Goal: Task Accomplishment & Management: Use online tool/utility

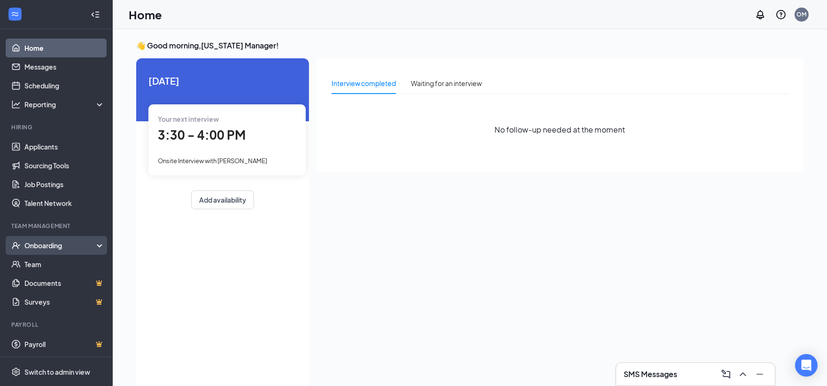
click at [53, 248] on div "Onboarding" at bounding box center [60, 245] width 72 height 9
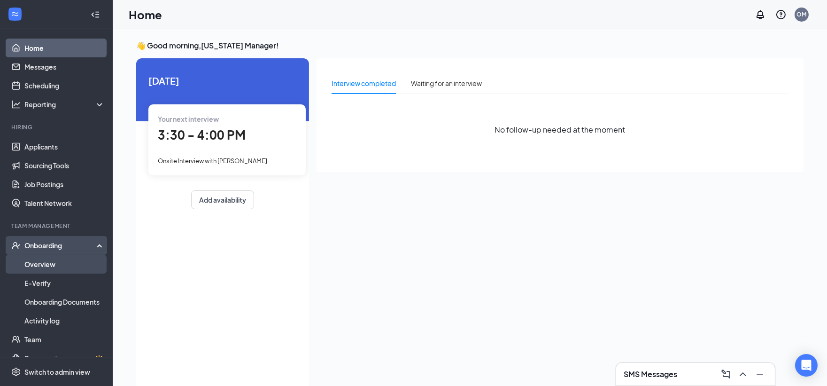
click at [63, 267] on link "Overview" at bounding box center [64, 264] width 80 height 19
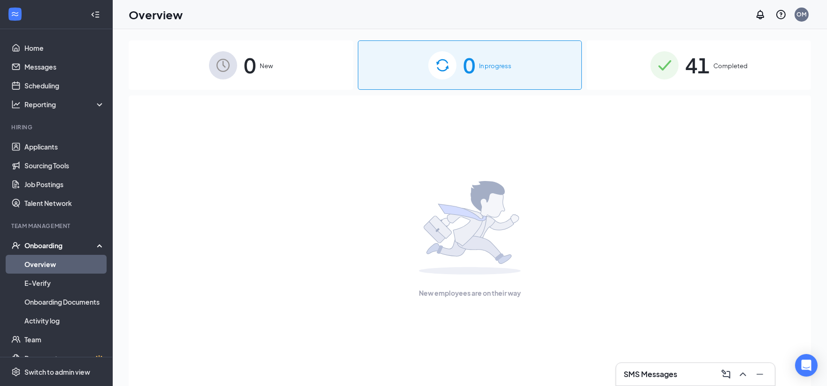
click at [689, 78] on span "41" at bounding box center [697, 65] width 24 height 32
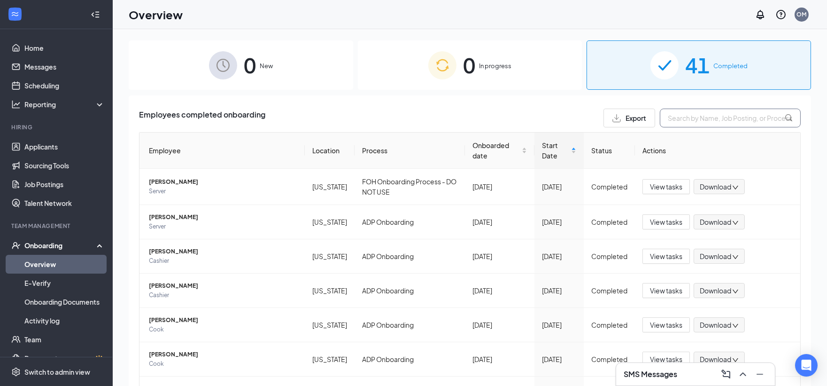
click at [686, 123] on input "text" at bounding box center [730, 118] width 141 height 19
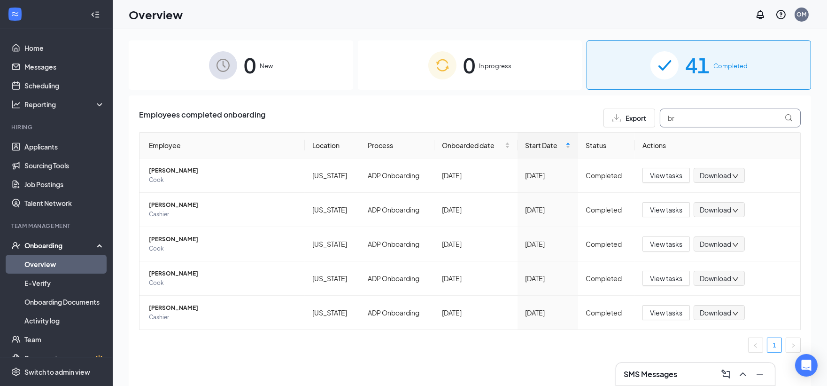
type input "br"
